Goal: Information Seeking & Learning: Learn about a topic

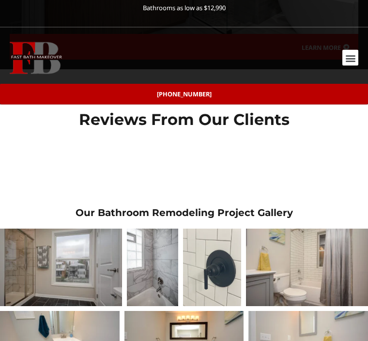
scroll to position [2296, 0]
click at [81, 233] on div at bounding box center [61, 267] width 122 height 77
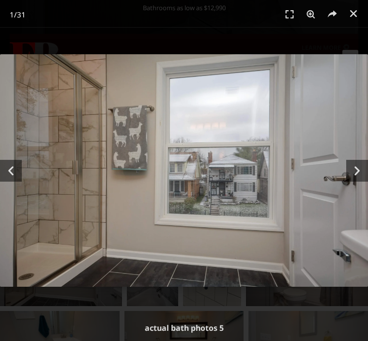
click at [354, 182] on icon "Next slide" at bounding box center [358, 171] width 22 height 22
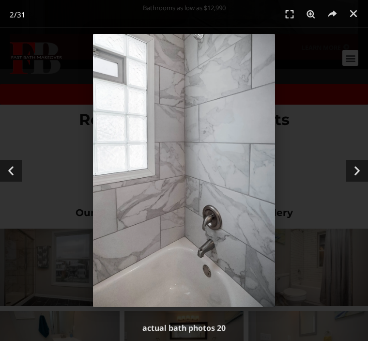
click at [349, 182] on icon "Next slide" at bounding box center [358, 171] width 22 height 22
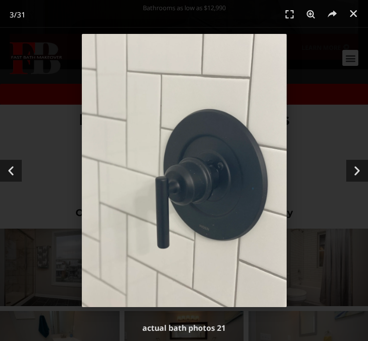
click at [350, 182] on icon "Next slide" at bounding box center [358, 171] width 22 height 22
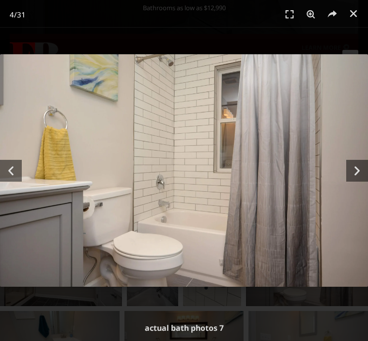
click at [351, 182] on icon "Next slide" at bounding box center [358, 171] width 22 height 22
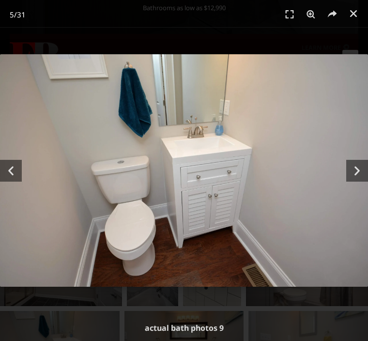
click at [361, 182] on icon "Next slide" at bounding box center [358, 171] width 22 height 22
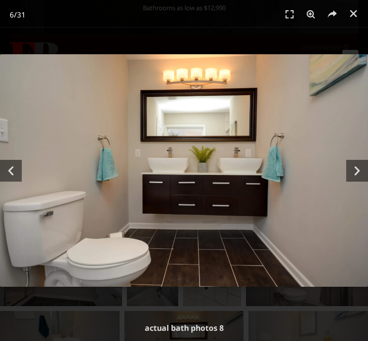
click at [361, 182] on icon "Next slide" at bounding box center [358, 171] width 22 height 22
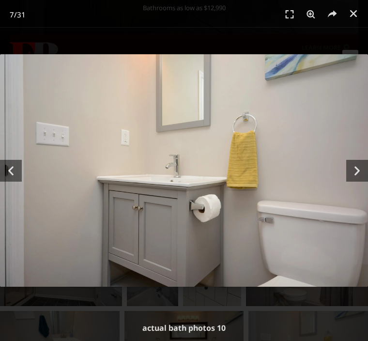
click at [353, 182] on icon "Next slide" at bounding box center [358, 171] width 22 height 22
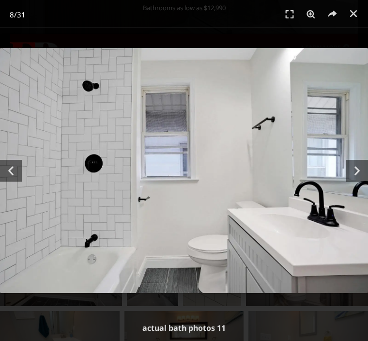
click at [354, 182] on icon "Next slide" at bounding box center [358, 171] width 22 height 22
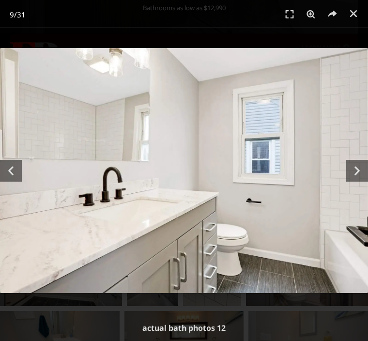
click at [351, 182] on icon "Next slide" at bounding box center [358, 171] width 22 height 22
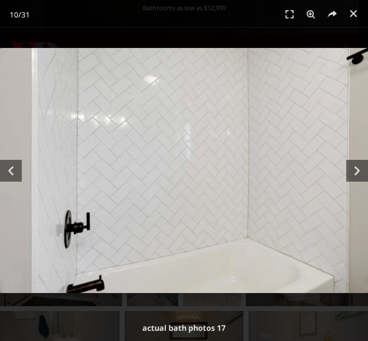
click at [350, 182] on icon "Next slide" at bounding box center [358, 171] width 22 height 22
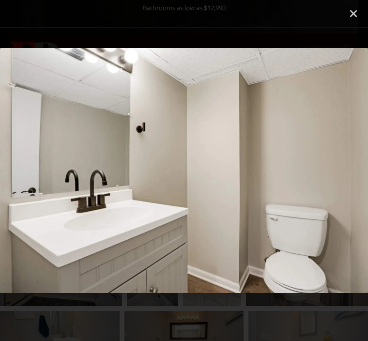
click at [341, 182] on div "Next" at bounding box center [332, 170] width 74 height 341
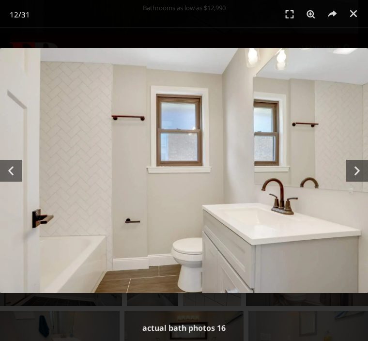
click at [361, 182] on icon "Next slide" at bounding box center [358, 171] width 22 height 22
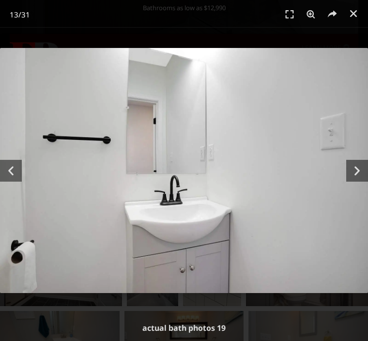
click at [362, 182] on icon "Next slide" at bounding box center [358, 171] width 22 height 22
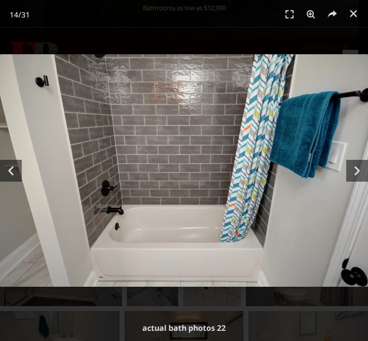
click at [357, 182] on icon "Next slide" at bounding box center [358, 171] width 22 height 22
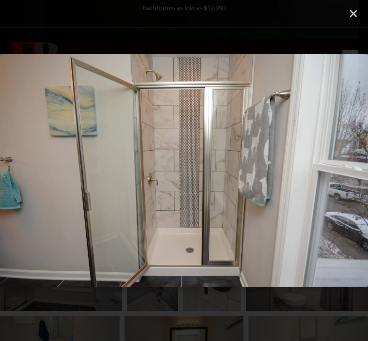
scroll to position [2289, 0]
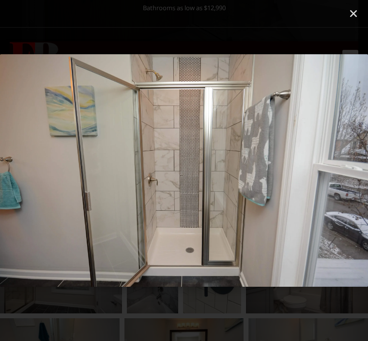
click at [329, 203] on div "Next" at bounding box center [332, 170] width 74 height 341
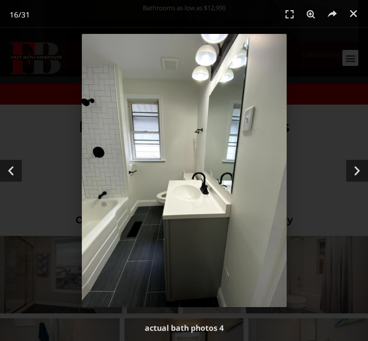
click at [362, 182] on icon "Next slide" at bounding box center [358, 171] width 22 height 22
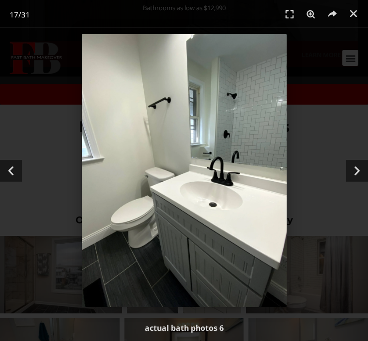
click at [357, 182] on icon "Next slide" at bounding box center [358, 171] width 22 height 22
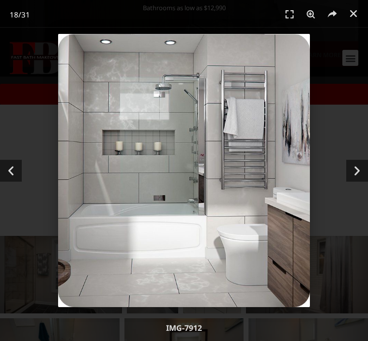
click at [354, 182] on icon "Next slide" at bounding box center [358, 171] width 22 height 22
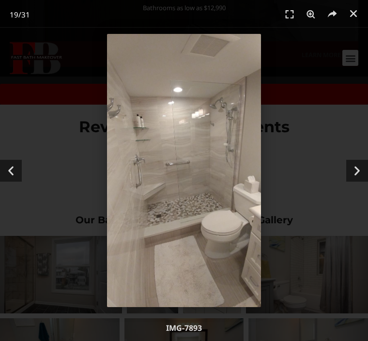
click at [351, 182] on icon "Next slide" at bounding box center [358, 171] width 22 height 22
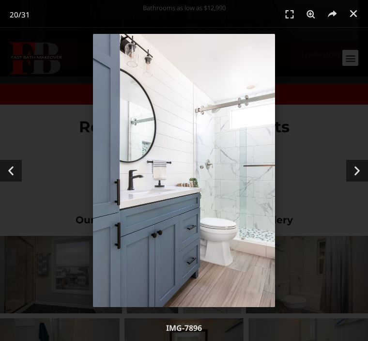
click at [346, 190] on div "Next" at bounding box center [332, 170] width 74 height 341
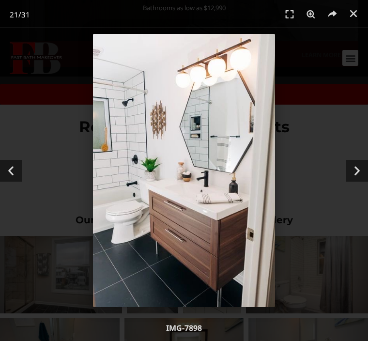
click at [350, 182] on icon "Next slide" at bounding box center [358, 171] width 22 height 22
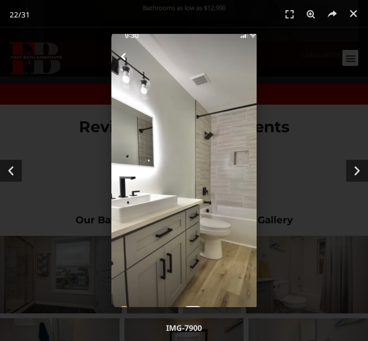
click at [348, 182] on icon "Next slide" at bounding box center [358, 171] width 22 height 22
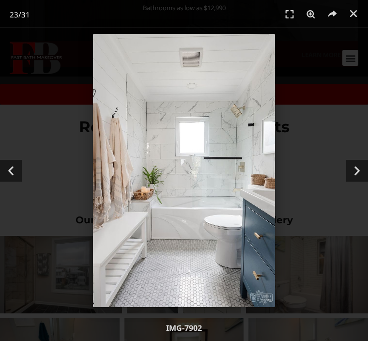
click at [351, 182] on icon "Next slide" at bounding box center [358, 171] width 22 height 22
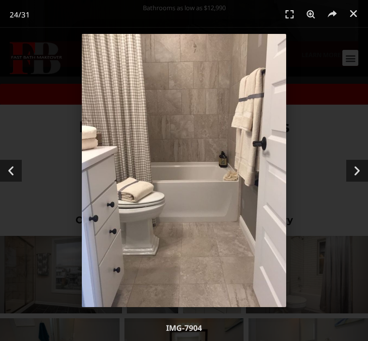
click at [347, 182] on icon "Next slide" at bounding box center [358, 171] width 22 height 22
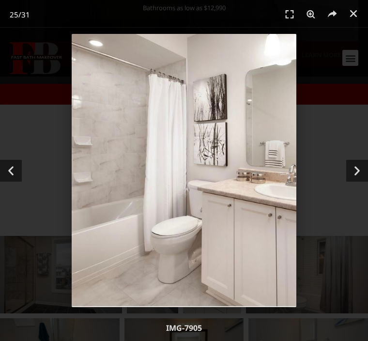
click at [347, 182] on icon "Next slide" at bounding box center [358, 171] width 22 height 22
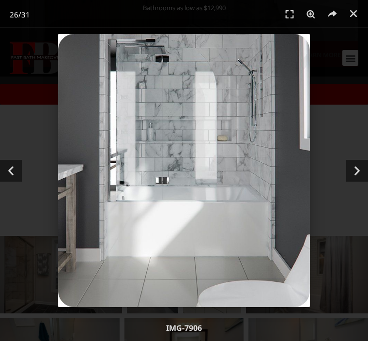
click at [328, 186] on div "Next" at bounding box center [332, 170] width 74 height 341
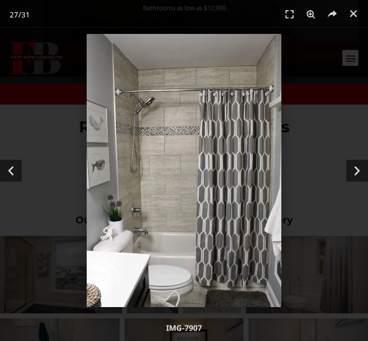
click at [349, 182] on icon "Next slide" at bounding box center [358, 171] width 22 height 22
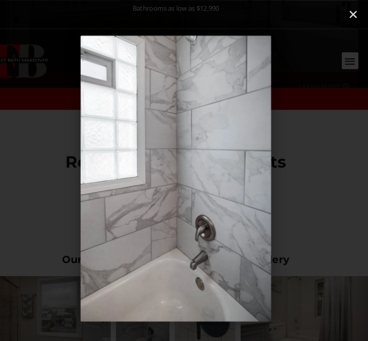
scroll to position [2260, 0]
click at [347, 6] on link "Close (Esc)" at bounding box center [354, 13] width 15 height 15
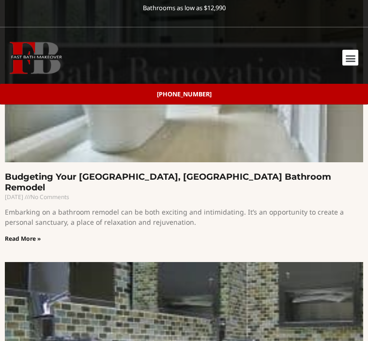
scroll to position [3195, 0]
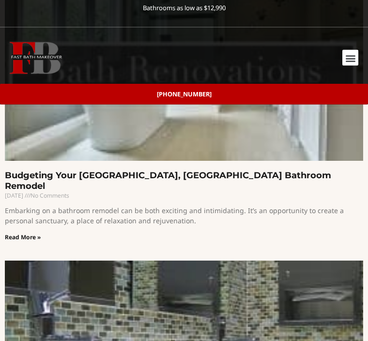
click at [41, 234] on link "Read More »" at bounding box center [23, 238] width 36 height 8
